Goal: Navigation & Orientation: Find specific page/section

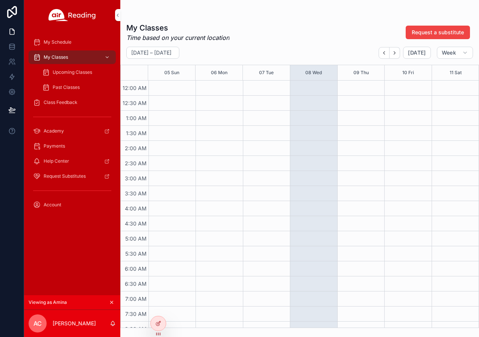
scroll to position [84, 0]
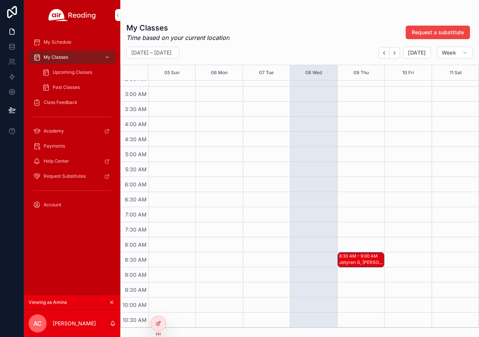
click at [56, 204] on span "Account" at bounding box center [53, 205] width 18 height 6
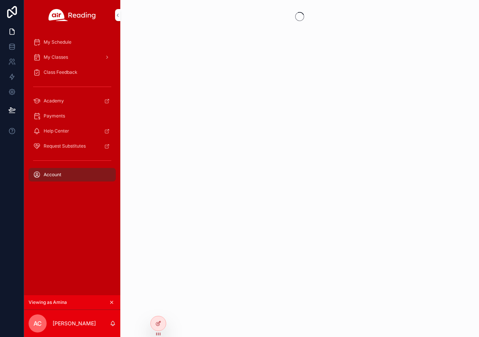
click at [54, 204] on div "My Schedule My Classes Class Feedback Academy Payments Help Center Request Subs…" at bounding box center [72, 162] width 96 height 265
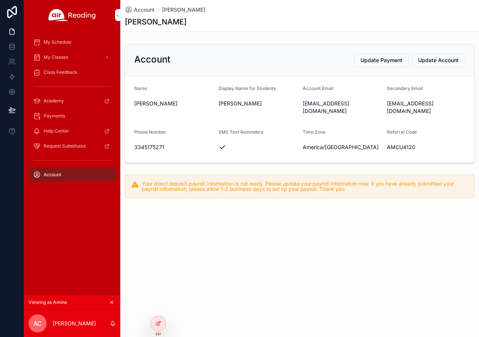
click at [66, 56] on span "My Classes" at bounding box center [56, 57] width 24 height 6
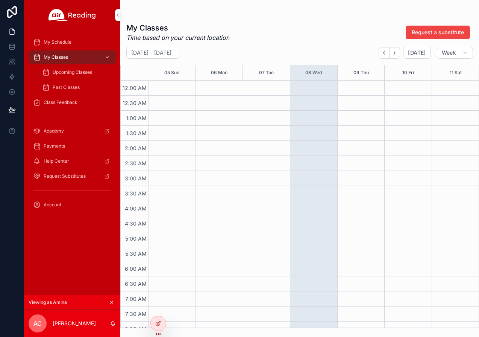
drag, startPoint x: 222, startPoint y: 36, endPoint x: 185, endPoint y: 42, distance: 38.0
click at [222, 36] on em "Time based on your current location" at bounding box center [177, 37] width 103 height 9
click at [62, 41] on span "My Schedule" at bounding box center [58, 42] width 28 height 6
